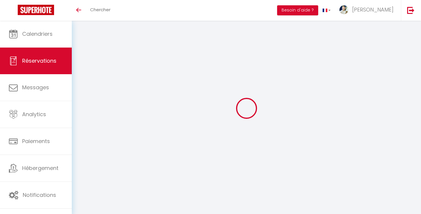
select select
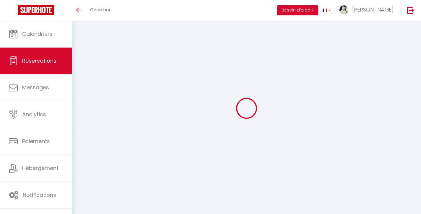
select select
checkbox input "false"
select select
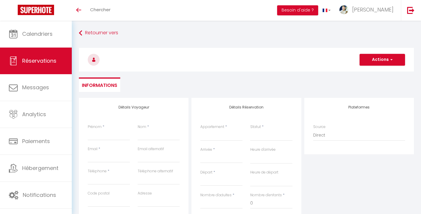
select select
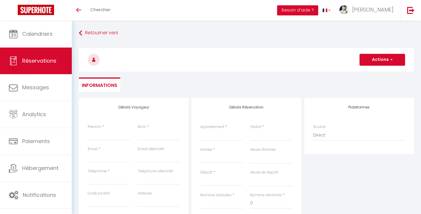
select select
checkbox input "false"
select select
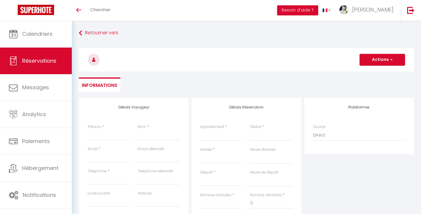
select select
checkbox input "false"
select select
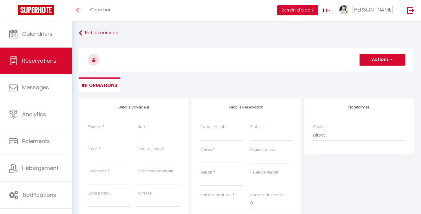
select select
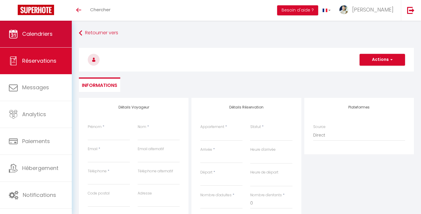
click at [48, 30] on link "Calendriers" at bounding box center [36, 34] width 72 height 27
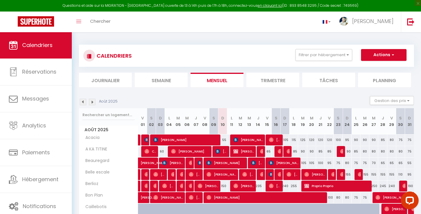
click at [380, 77] on li "Planning" at bounding box center [384, 80] width 53 height 14
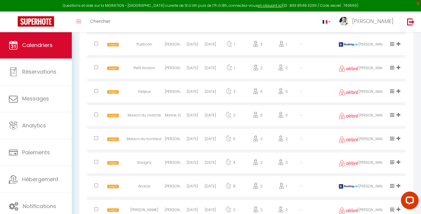
scroll to position [901, 0]
